Goal: Task Accomplishment & Management: Use online tool/utility

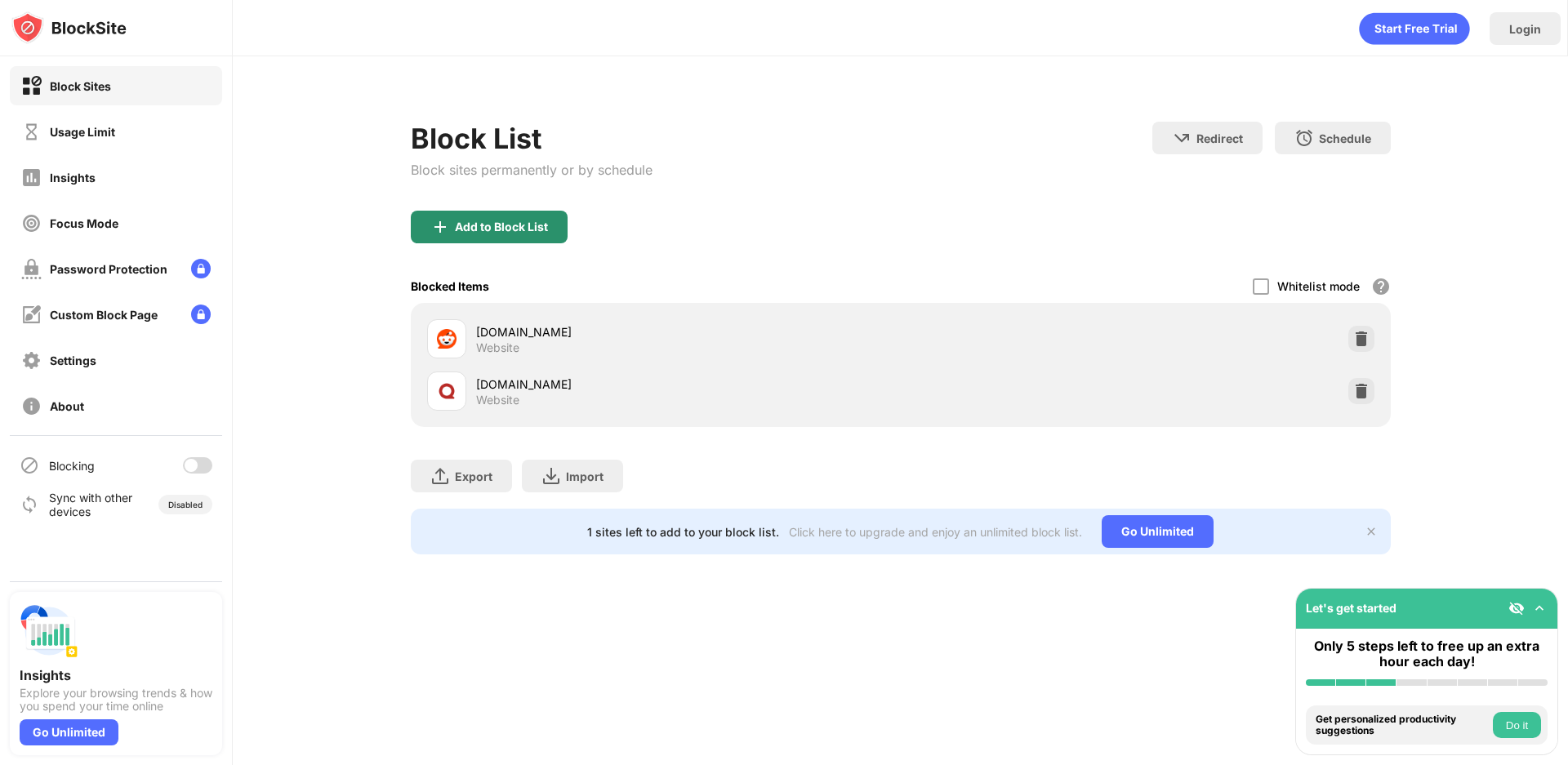
click at [464, 214] on div "Add to Block List" at bounding box center [489, 227] width 156 height 33
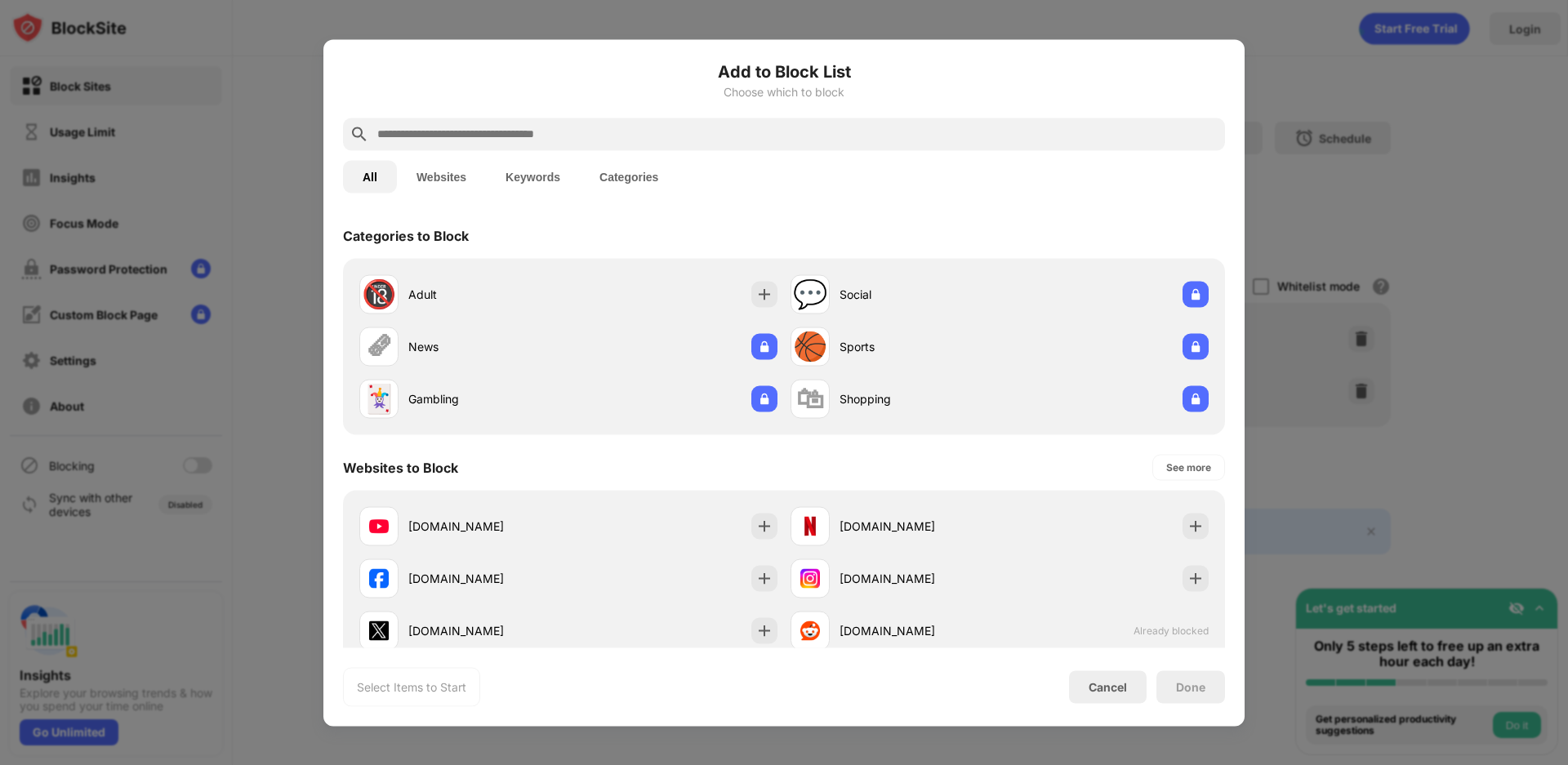
click at [452, 231] on div "Categories to Block" at bounding box center [406, 235] width 126 height 17
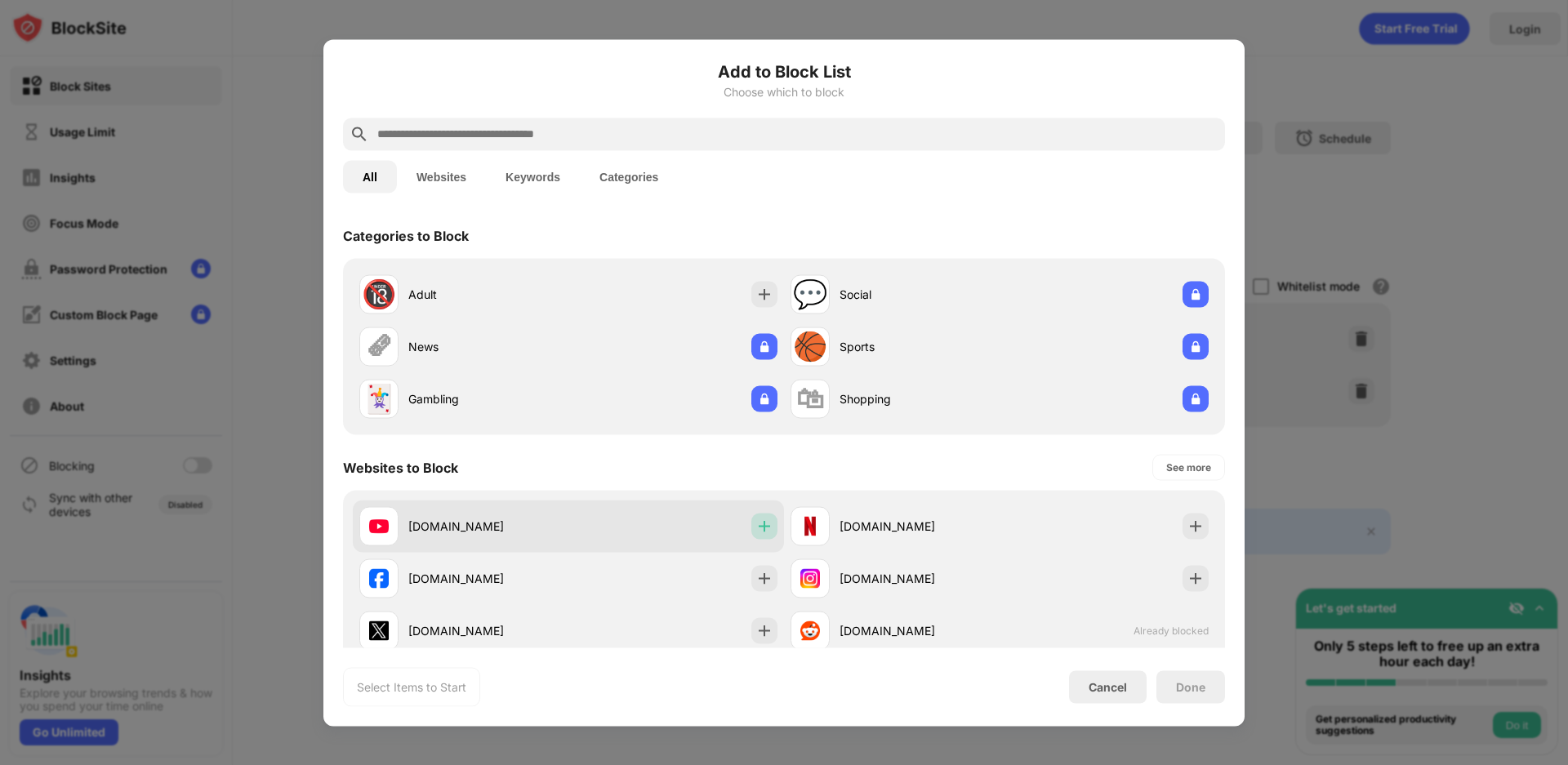
click at [756, 520] on img at bounding box center [764, 526] width 17 height 17
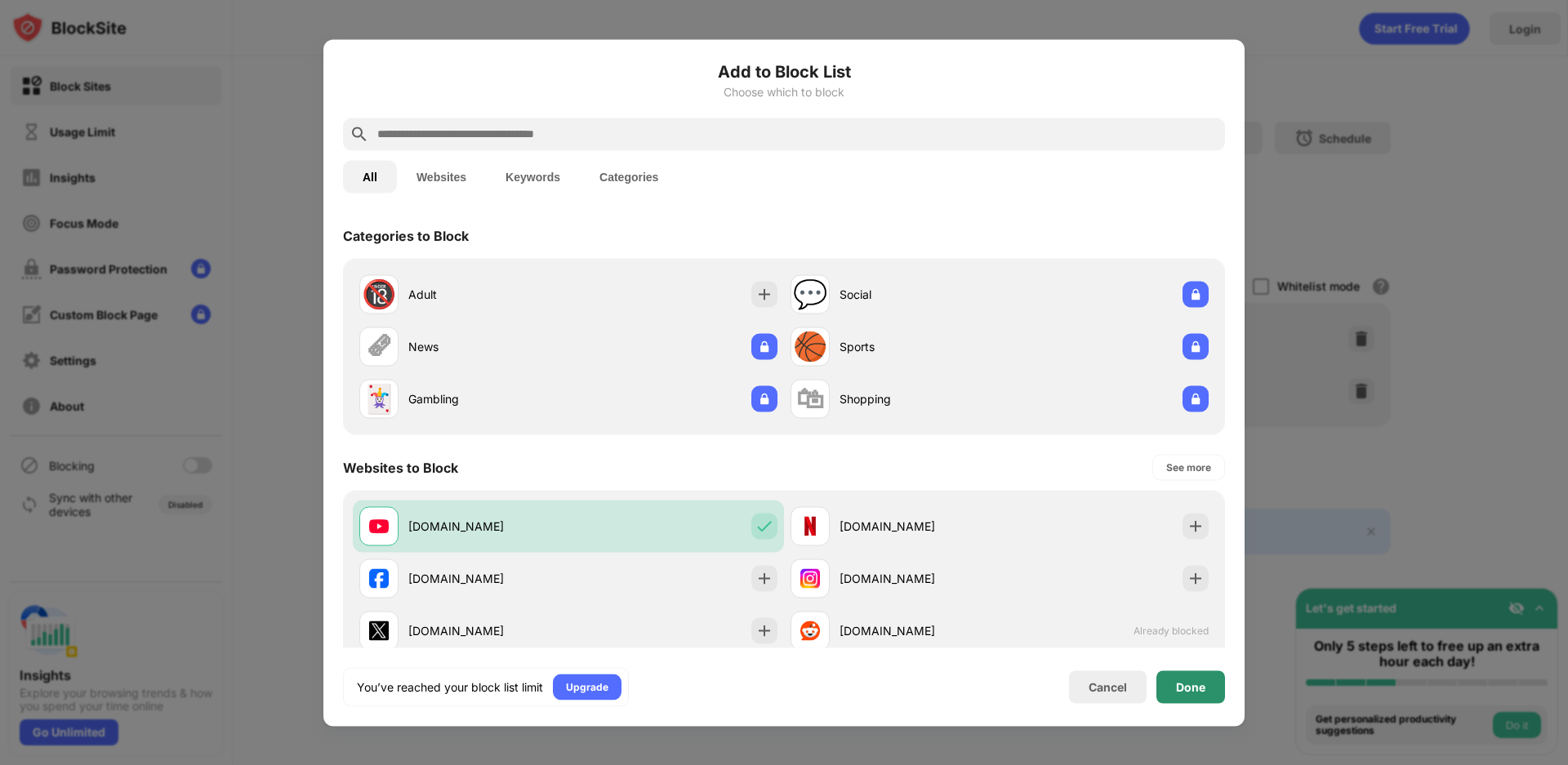
click at [1174, 681] on div "Done" at bounding box center [1190, 687] width 69 height 33
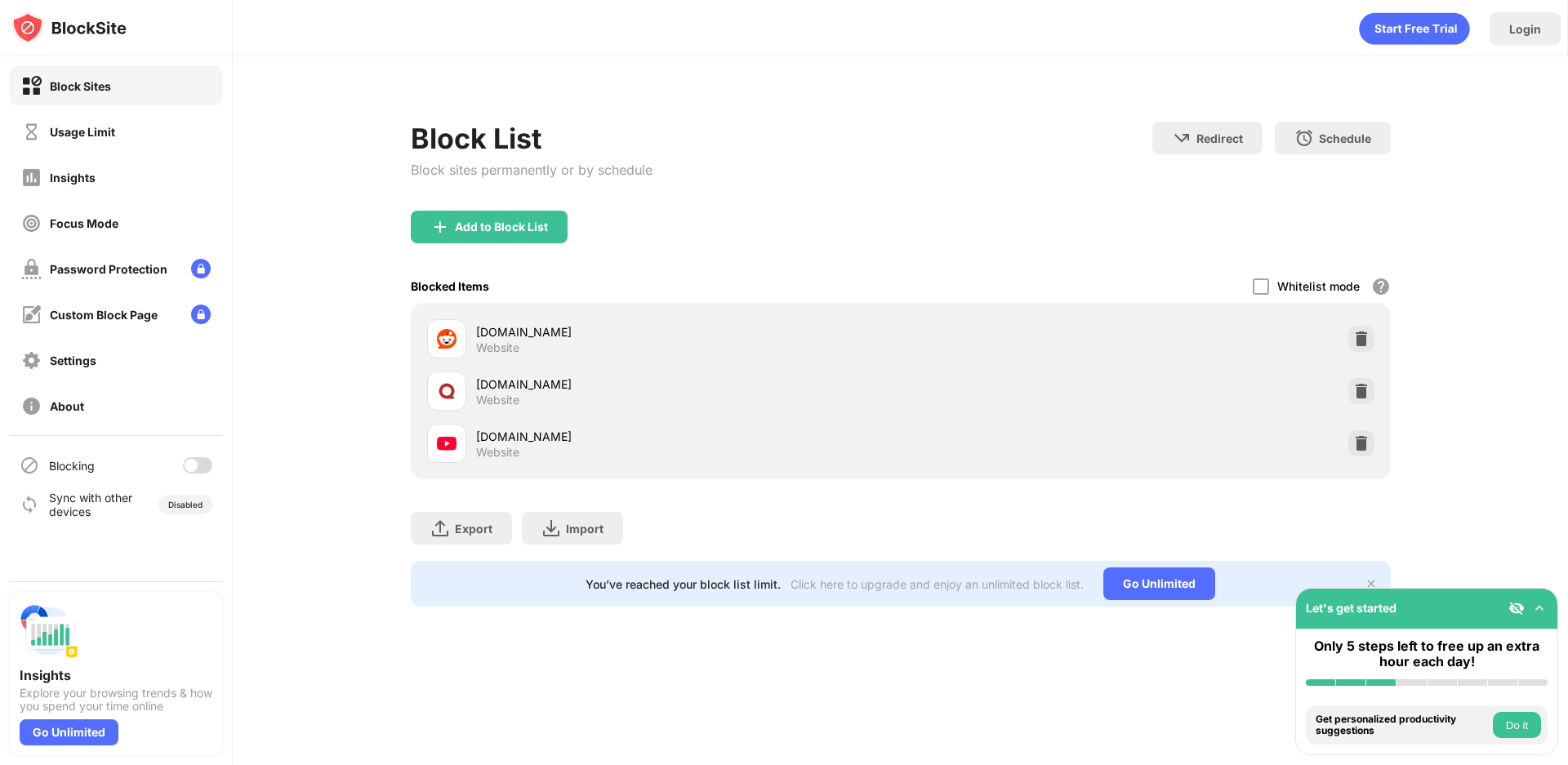
click at [178, 473] on div "Blocking" at bounding box center [116, 465] width 212 height 40
click at [185, 469] on div at bounding box center [198, 465] width 29 height 17
